Goal: Task Accomplishment & Management: Complete application form

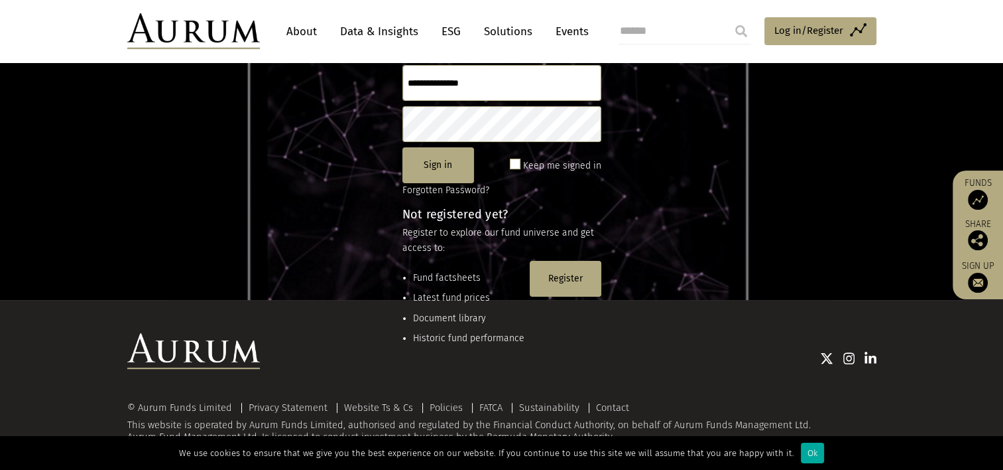
scroll to position [176, 0]
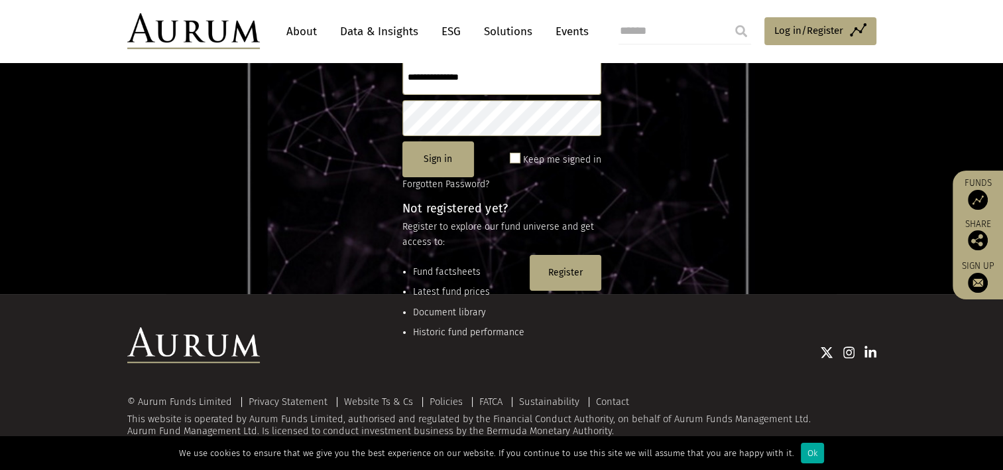
click at [976, 198] on img at bounding box center [978, 200] width 20 height 20
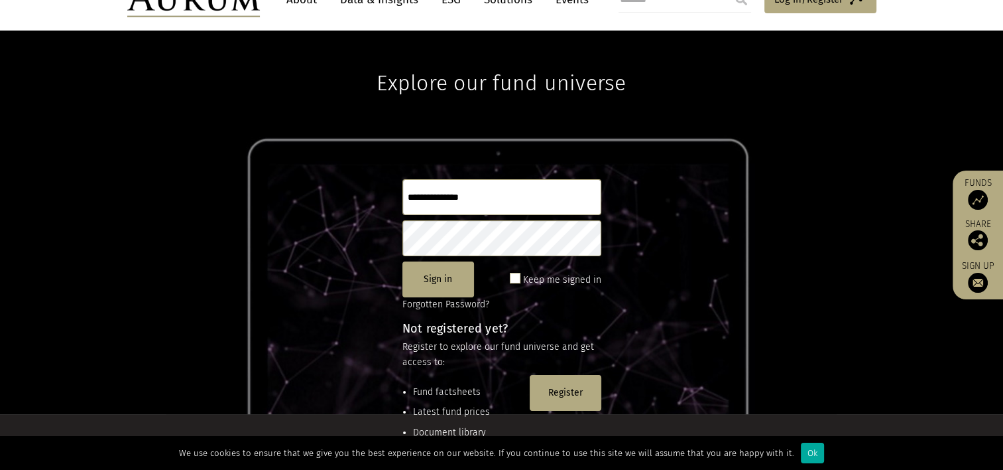
scroll to position [133, 0]
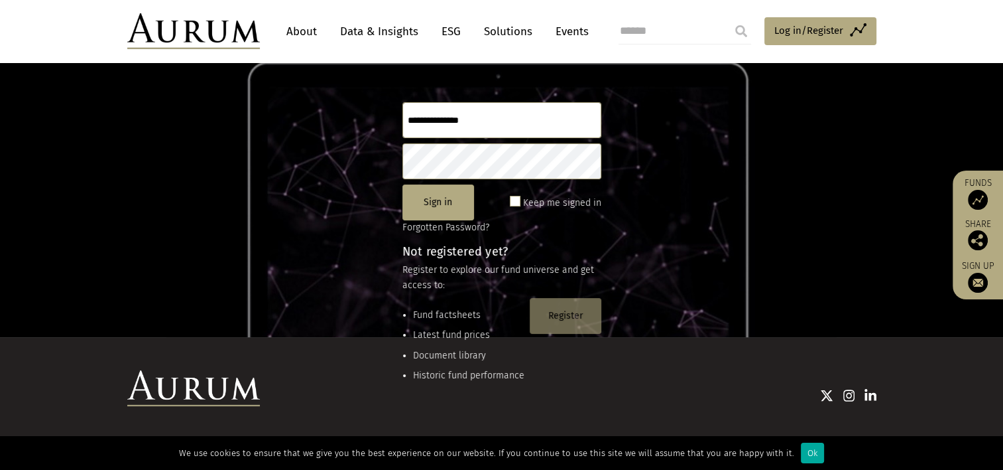
click at [570, 316] on button "Register" at bounding box center [566, 316] width 72 height 36
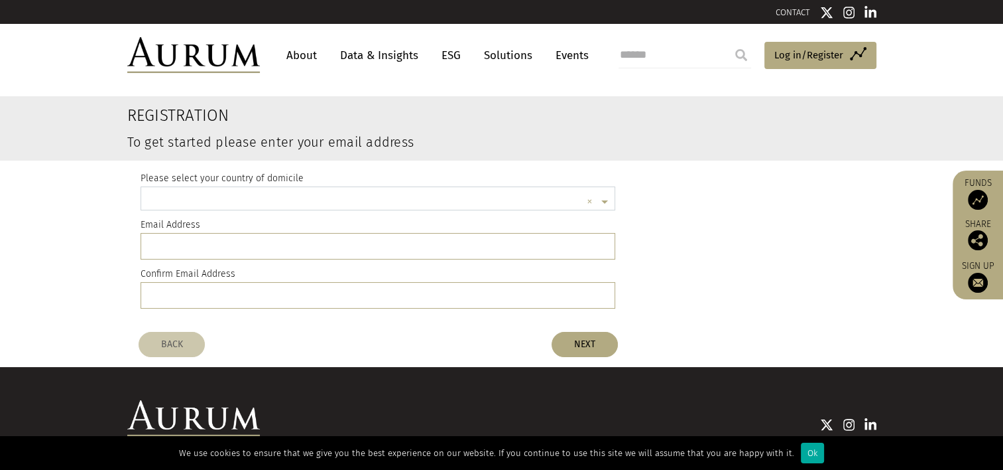
scroll to position [3, 0]
click at [294, 198] on input "text" at bounding box center [365, 201] width 434 height 27
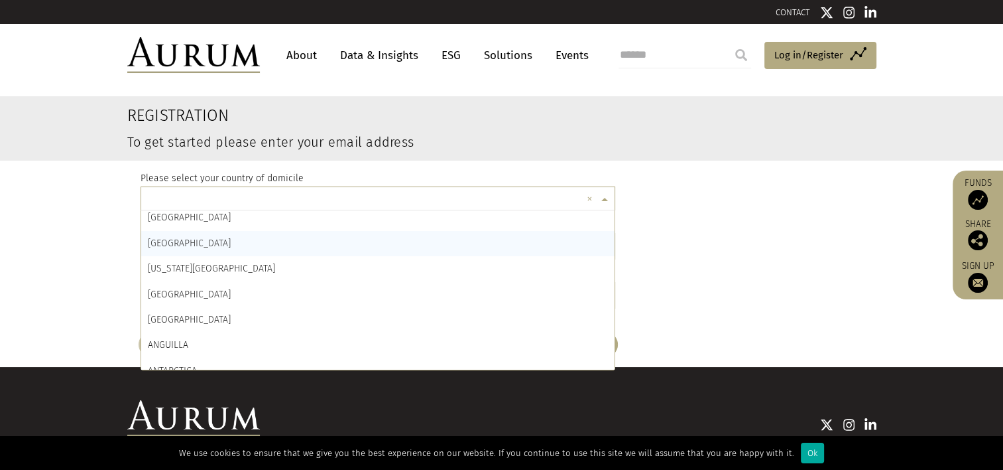
scroll to position [133, 0]
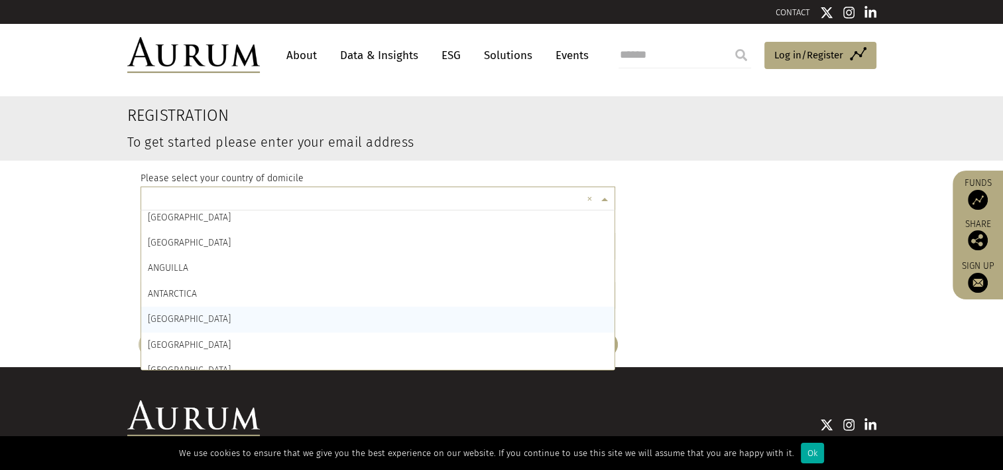
click at [759, 268] on div "Please select your country of domicile × × AFRICA GENERAL ÅLAND ISLANDS ALBANIA…" at bounding box center [502, 243] width 743 height 164
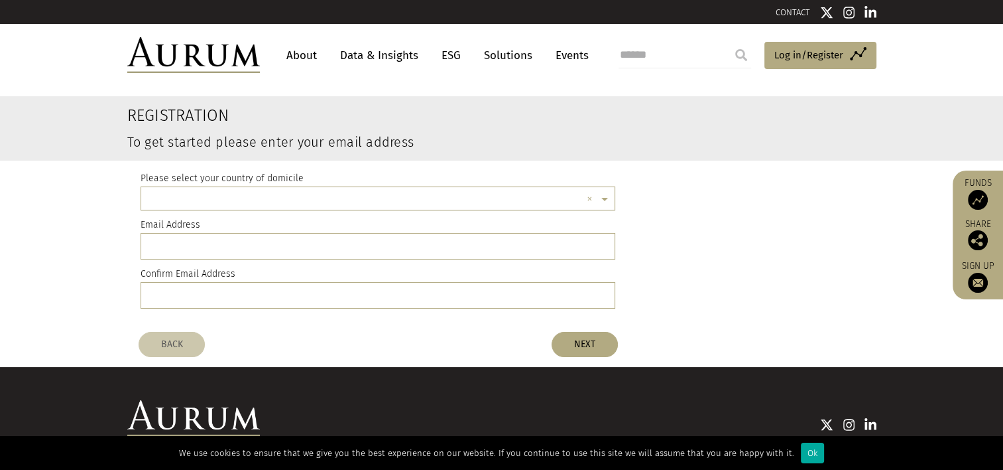
click at [520, 204] on input "text" at bounding box center [365, 201] width 434 height 27
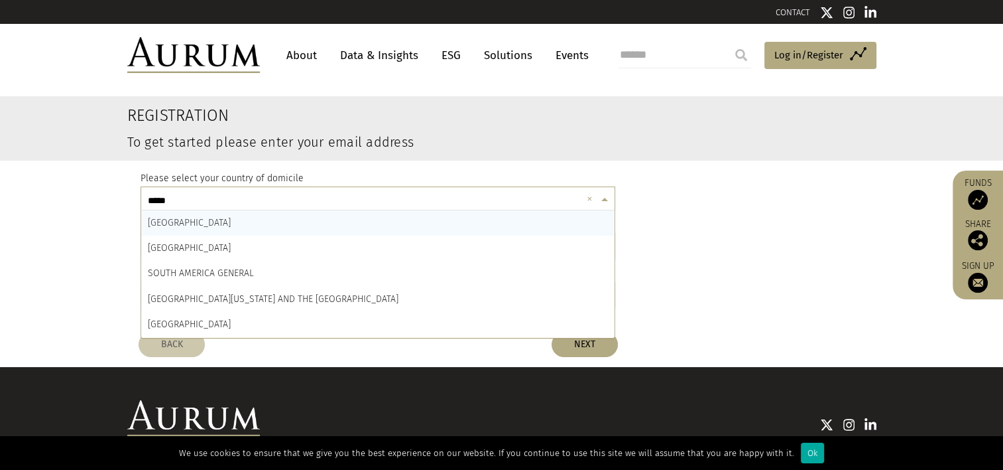
type input "*****"
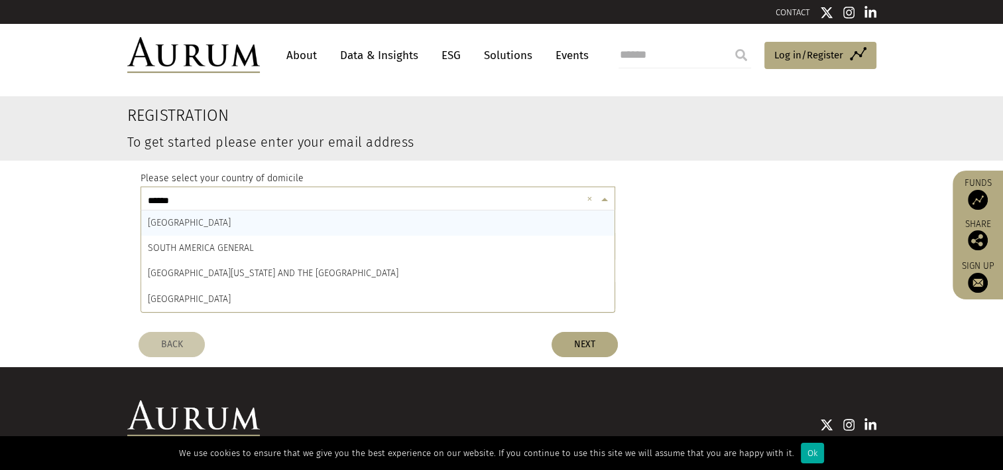
click at [226, 223] on div "SOUTH AFRICA" at bounding box center [378, 222] width 474 height 25
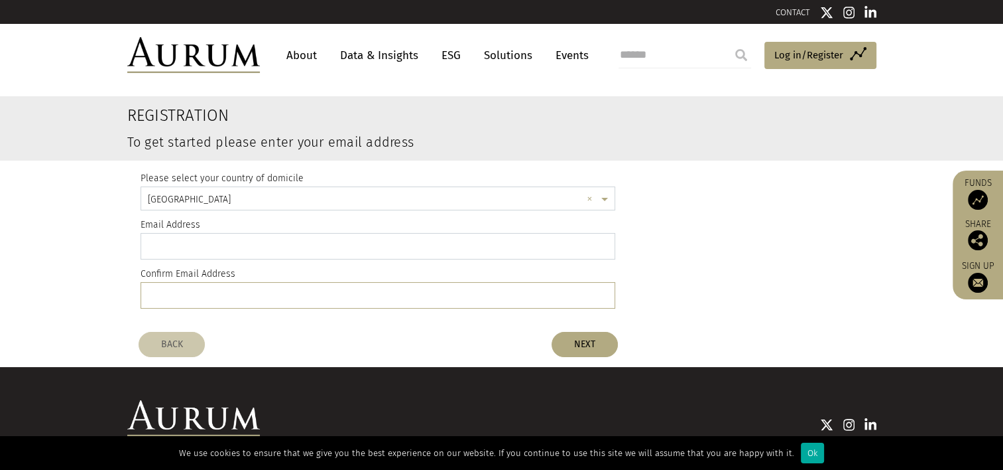
click at [224, 243] on input "email" at bounding box center [379, 246] width 476 height 27
type input "**********"
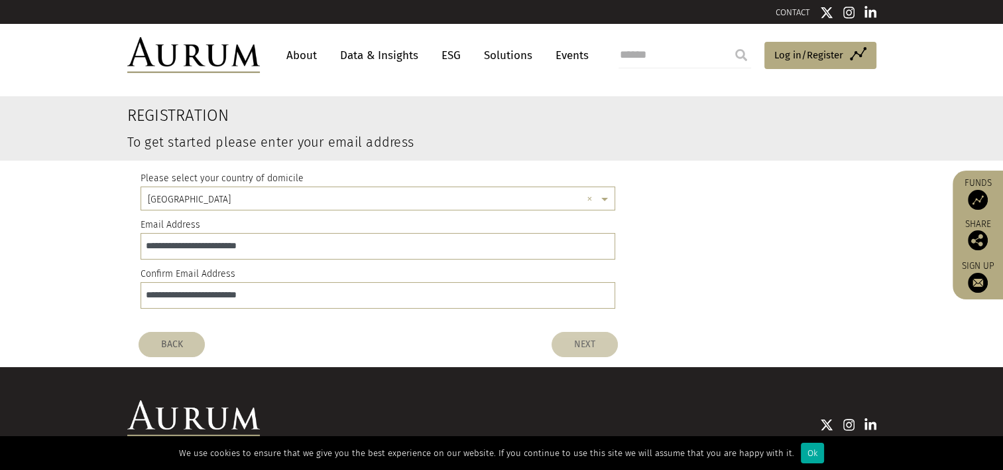
click at [570, 338] on button "NEXT" at bounding box center [585, 344] width 66 height 25
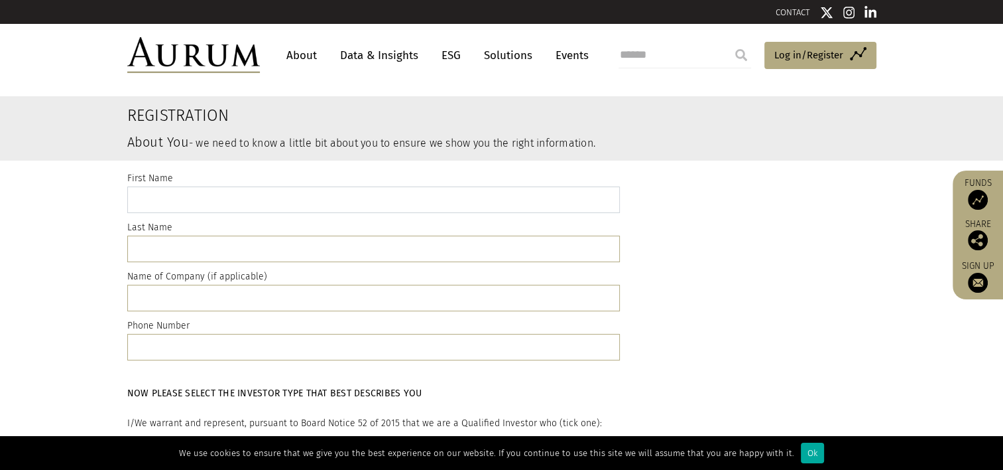
click at [321, 198] on input "text" at bounding box center [373, 199] width 493 height 27
type input "*******"
type input "**********"
click at [231, 302] on input "text" at bounding box center [373, 298] width 493 height 27
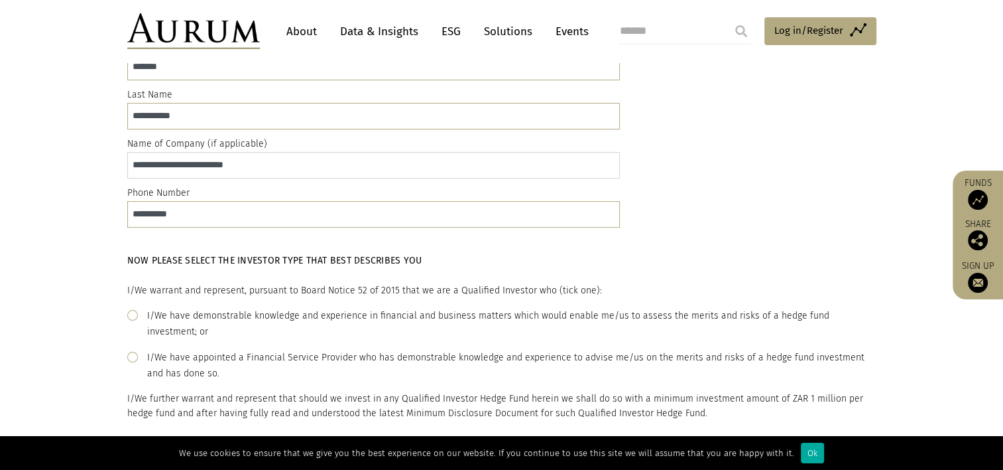
type input "**********"
click at [275, 312] on label "I/We have demonstrable knowledge and experience in financial and business matte…" at bounding box center [512, 324] width 730 height 32
click at [196, 350] on label "I/We have appointed a Financial Service Provider who has demonstrable knowledge…" at bounding box center [512, 366] width 730 height 32
drag, startPoint x: 239, startPoint y: 311, endPoint x: 247, endPoint y: 310, distance: 8.0
click at [239, 310] on label "I/We have demonstrable knowledge and experience in financial and business matte…" at bounding box center [512, 324] width 730 height 32
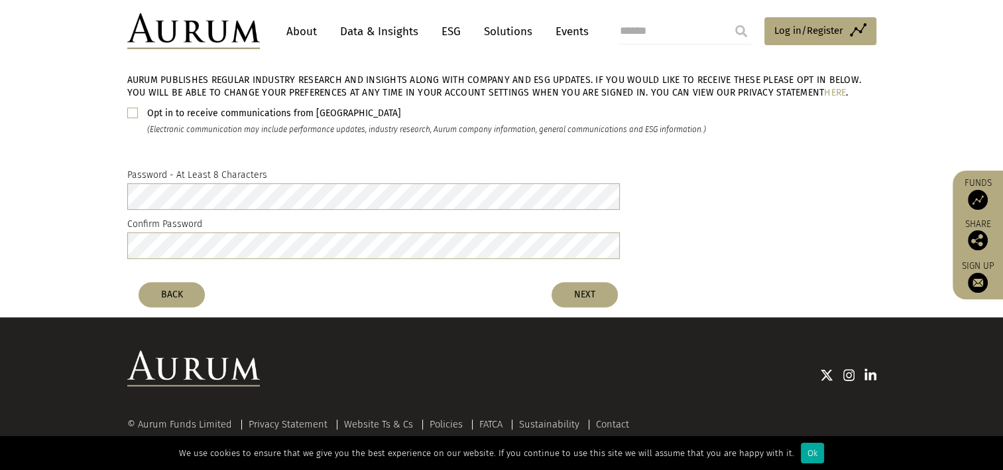
scroll to position [582, 0]
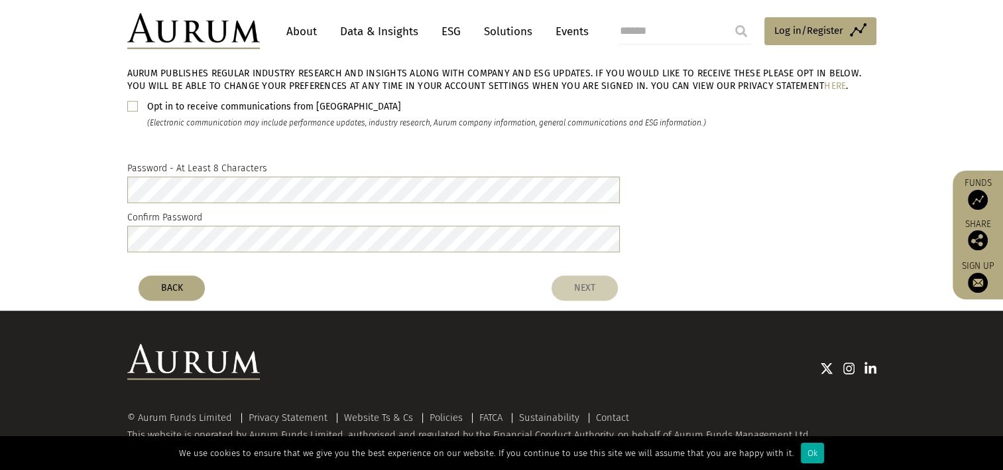
click at [589, 276] on button "NEXT" at bounding box center [585, 287] width 66 height 25
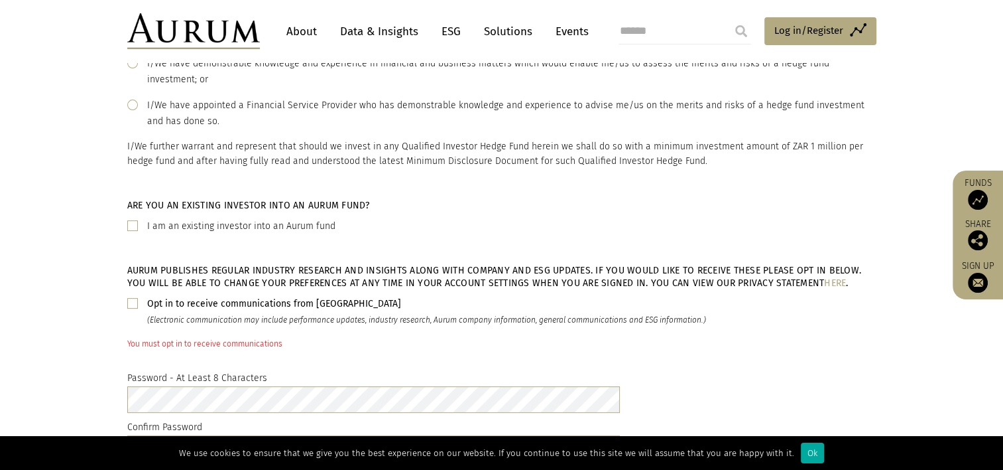
scroll to position [383, 0]
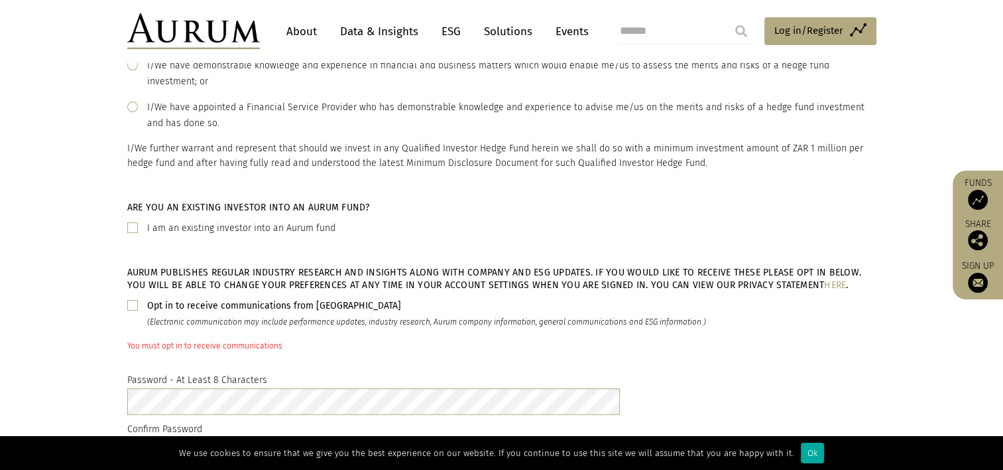
click at [133, 300] on span at bounding box center [132, 305] width 11 height 11
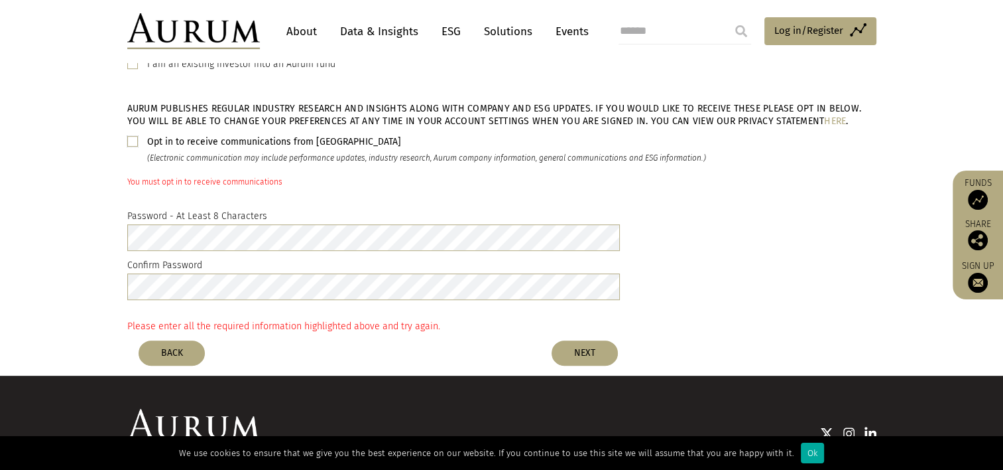
scroll to position [612, 0]
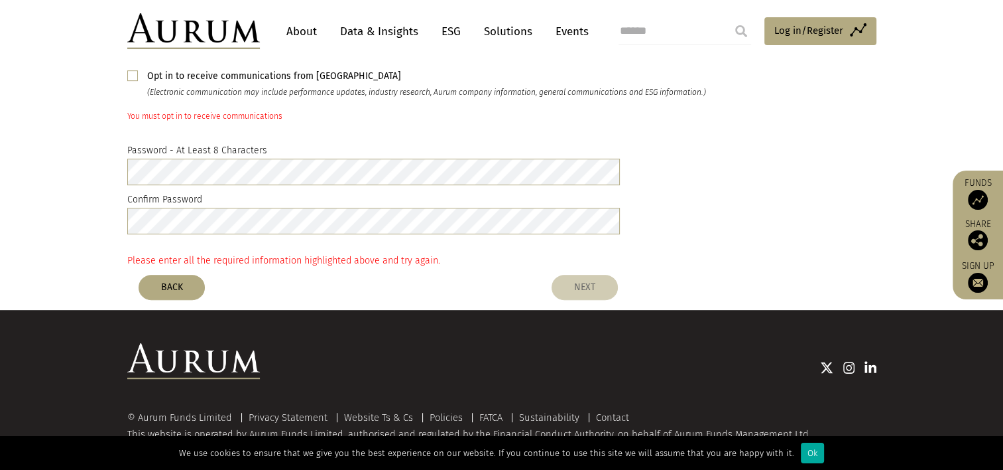
click at [576, 275] on button "NEXT" at bounding box center [585, 287] width 66 height 25
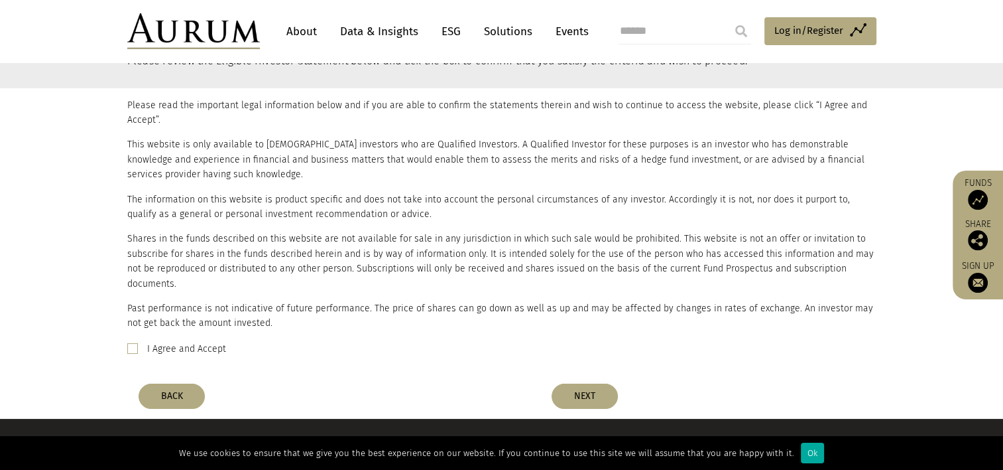
scroll to position [215, 0]
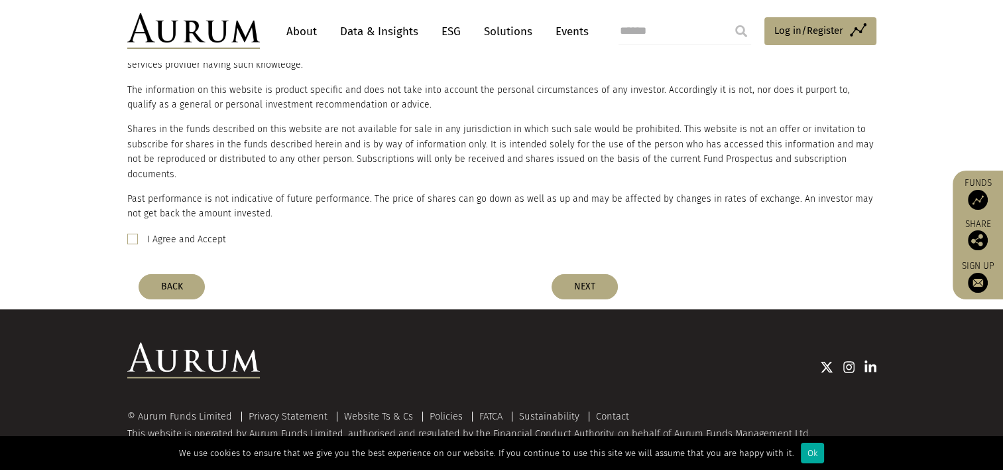
click at [181, 231] on label "I Agree and Accept" at bounding box center [186, 239] width 79 height 16
click at [581, 278] on button "NEXT" at bounding box center [585, 286] width 66 height 25
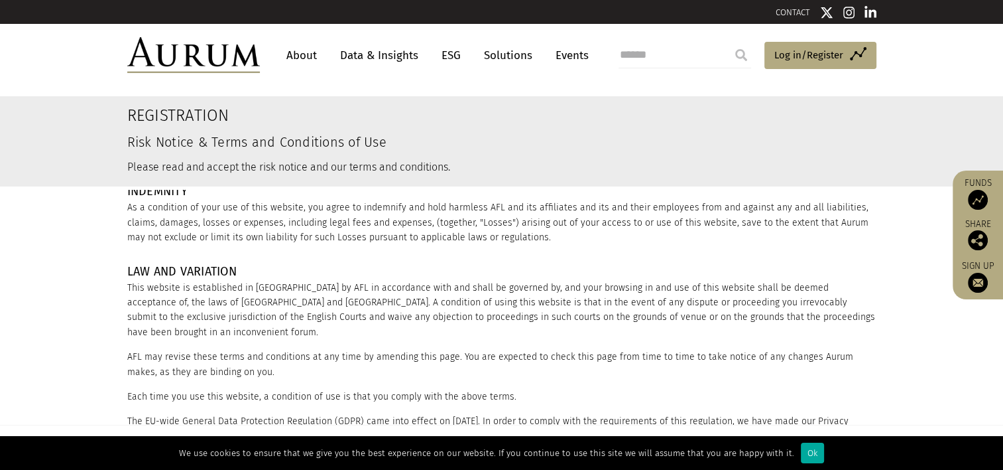
scroll to position [1799, 0]
click at [499, 58] on link "Solutions" at bounding box center [509, 55] width 62 height 25
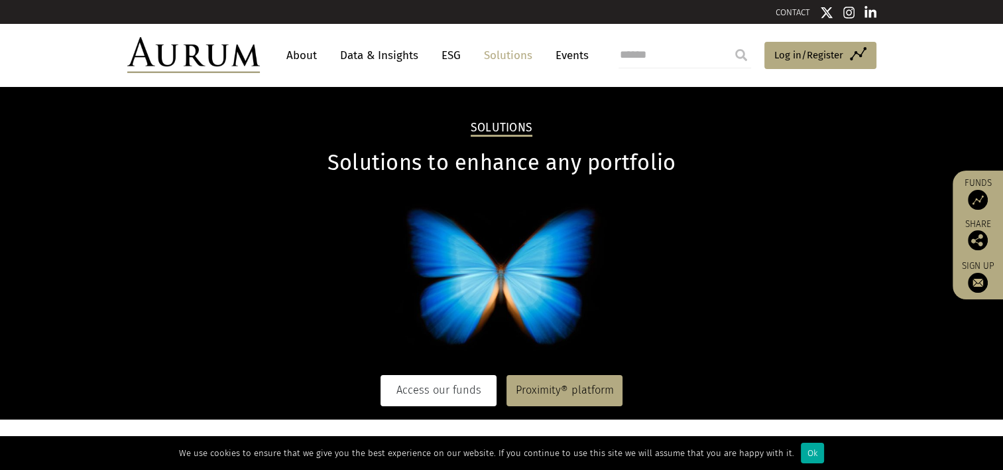
click at [461, 391] on link "Access our funds" at bounding box center [439, 390] width 116 height 31
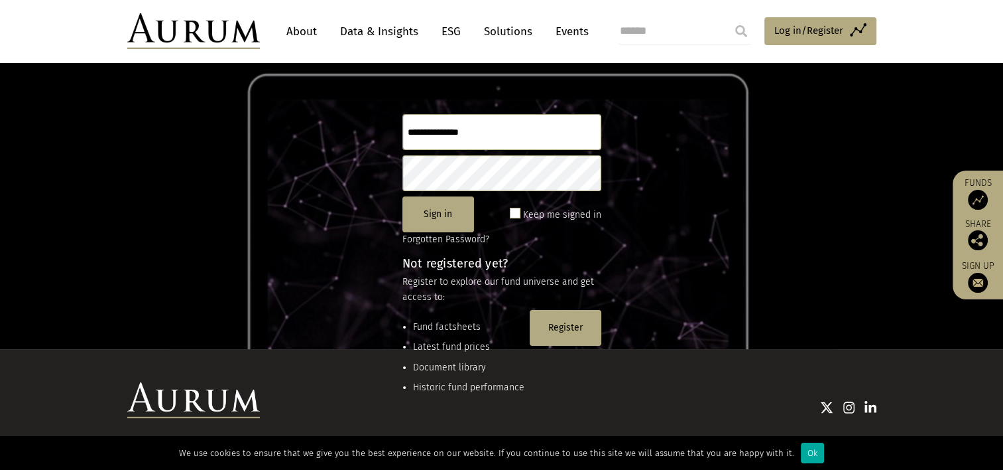
scroll to position [133, 0]
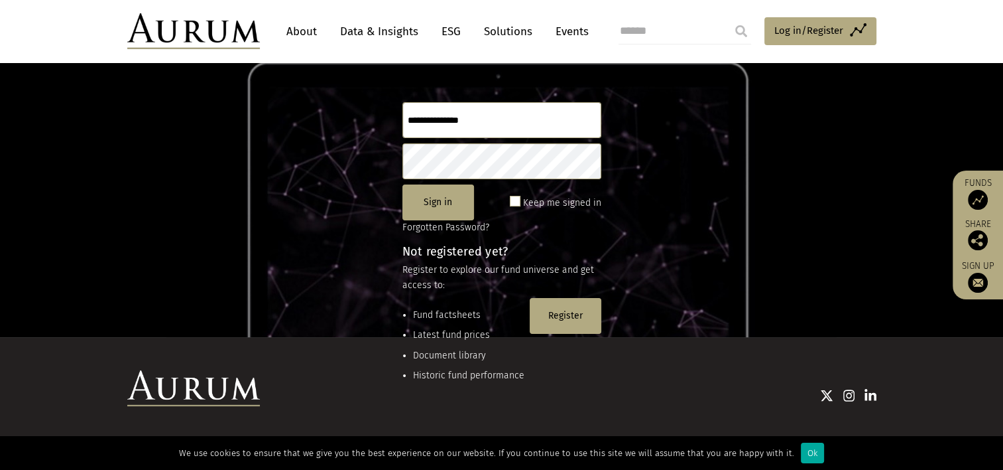
click at [506, 102] on input "text" at bounding box center [502, 120] width 199 height 36
click at [507, 109] on input "text" at bounding box center [502, 120] width 199 height 36
type input "**********"
click at [423, 210] on button "Sign in" at bounding box center [439, 202] width 72 height 36
click at [450, 194] on button "Sign in" at bounding box center [439, 202] width 72 height 36
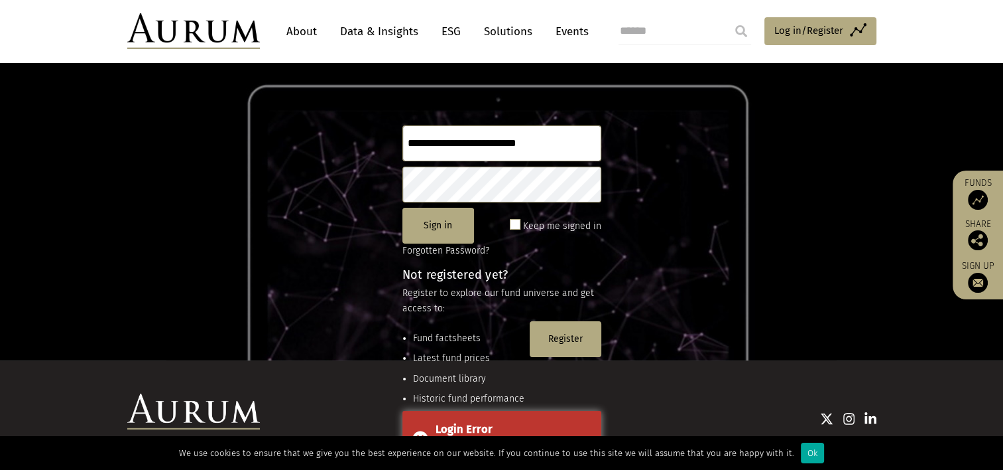
scroll to position [0, 0]
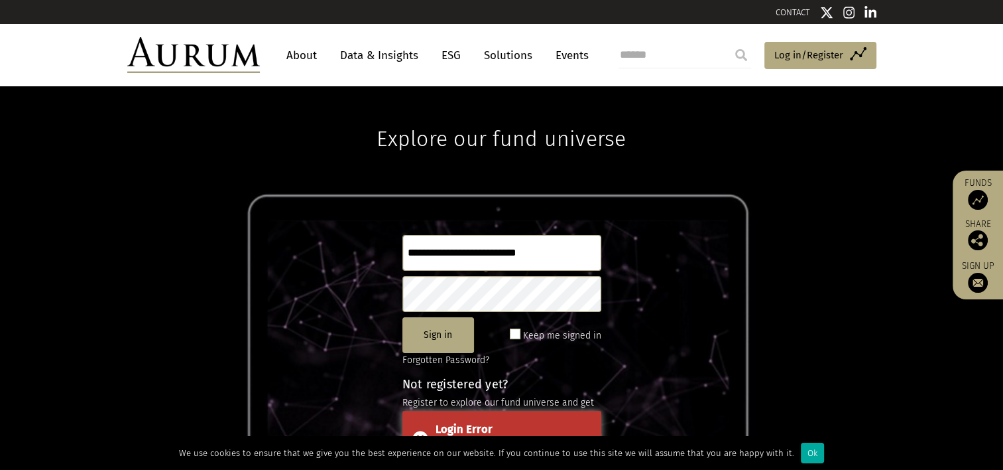
click at [322, 279] on div "**********" at bounding box center [501, 277] width 1003 height 383
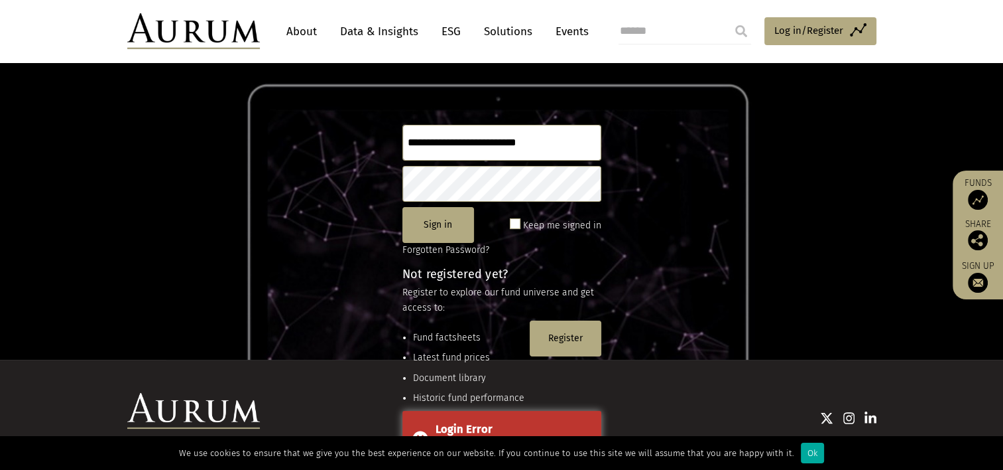
scroll to position [43, 0]
